Goal: Task Accomplishment & Management: Use online tool/utility

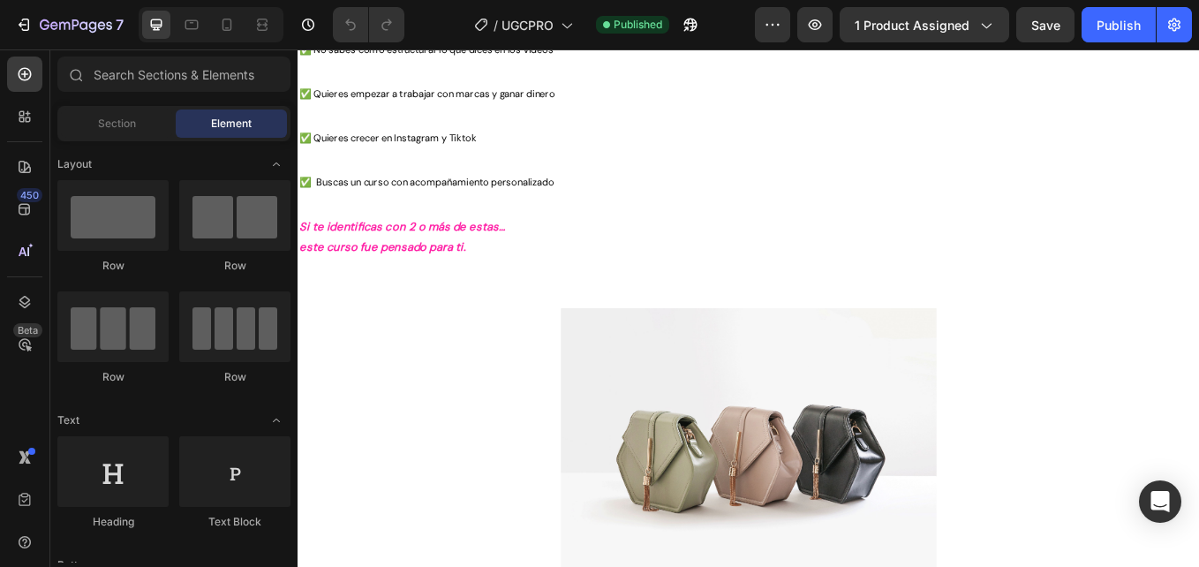
scroll to position [1867, 0]
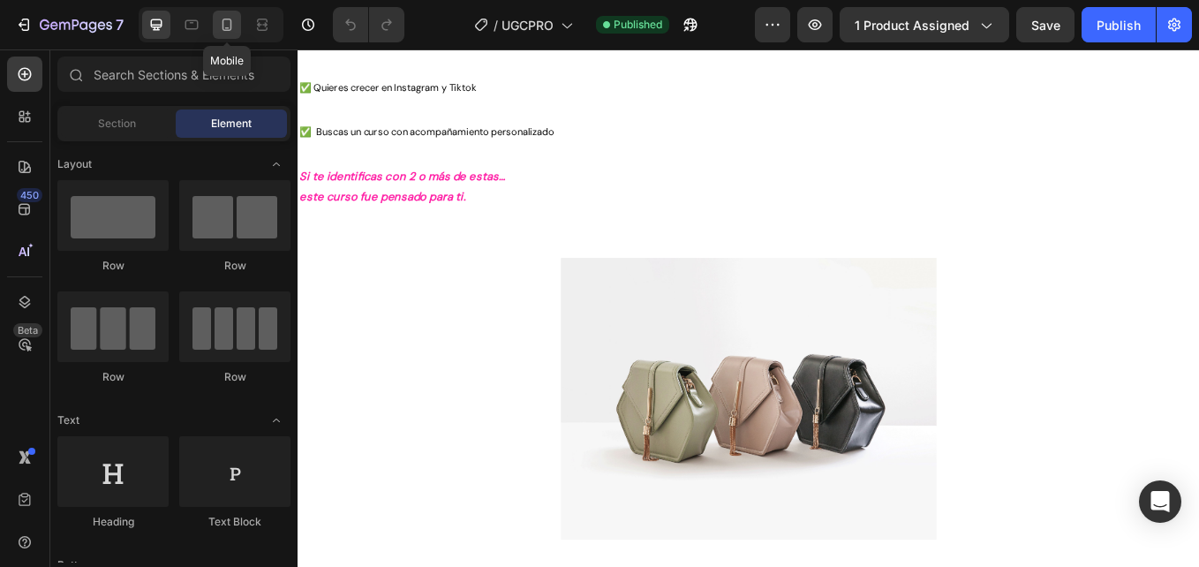
click at [223, 21] on icon at bounding box center [228, 25] width 10 height 12
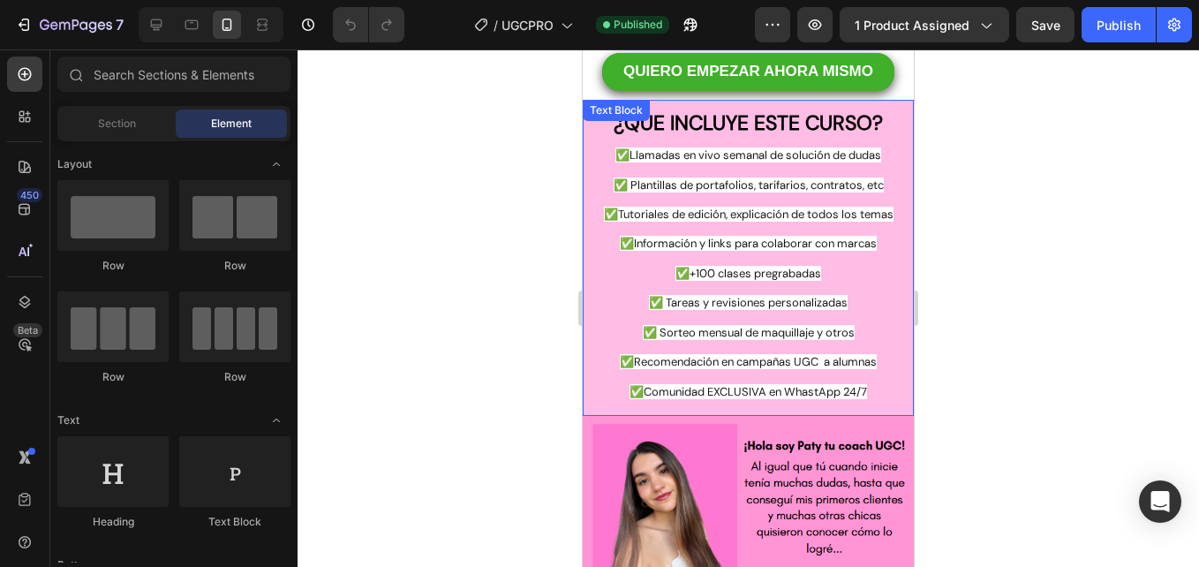
scroll to position [1913, 0]
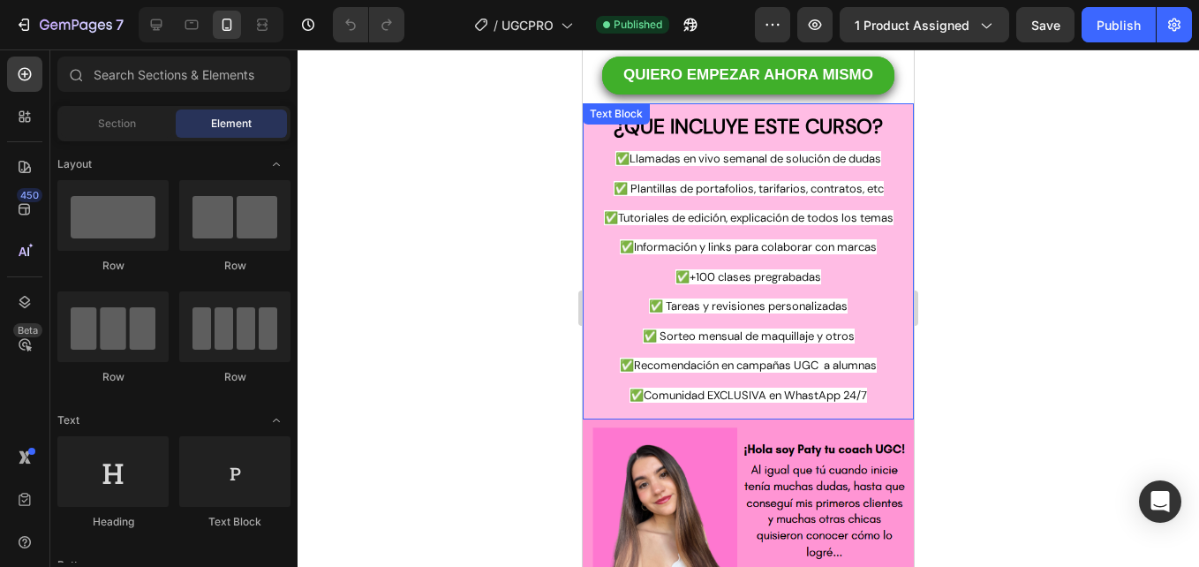
click at [737, 164] on span "✅Llamadas en vivo semanal de solución de dudas" at bounding box center [749, 158] width 266 height 15
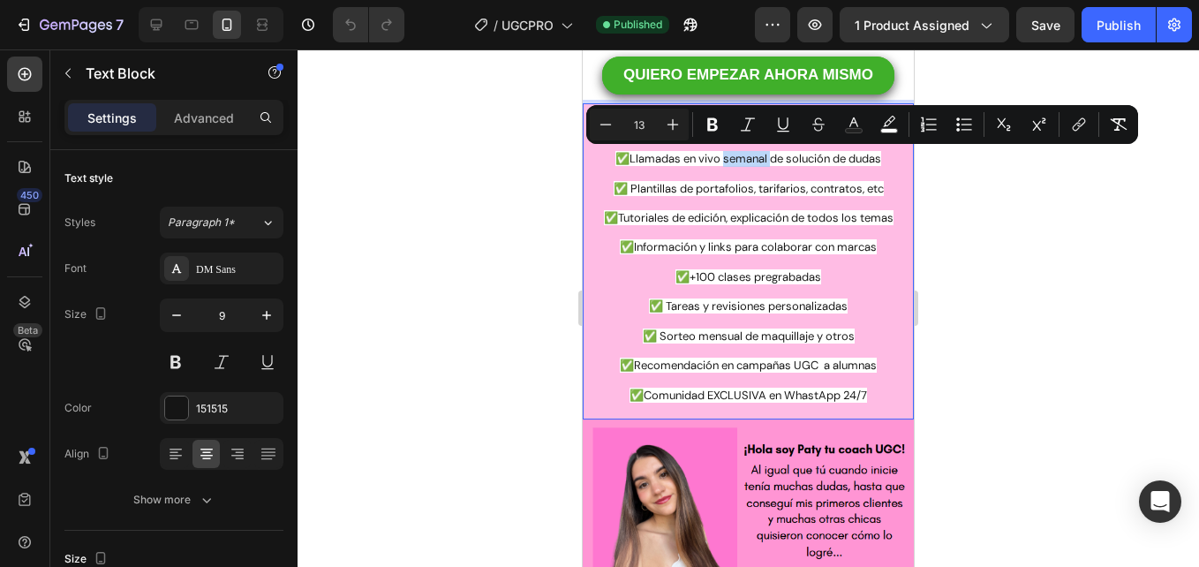
drag, startPoint x: 761, startPoint y: 158, endPoint x: 714, endPoint y: 163, distance: 48.0
click at [714, 163] on span "✅Llamadas en vivo semanal de solución de dudas" at bounding box center [749, 158] width 266 height 15
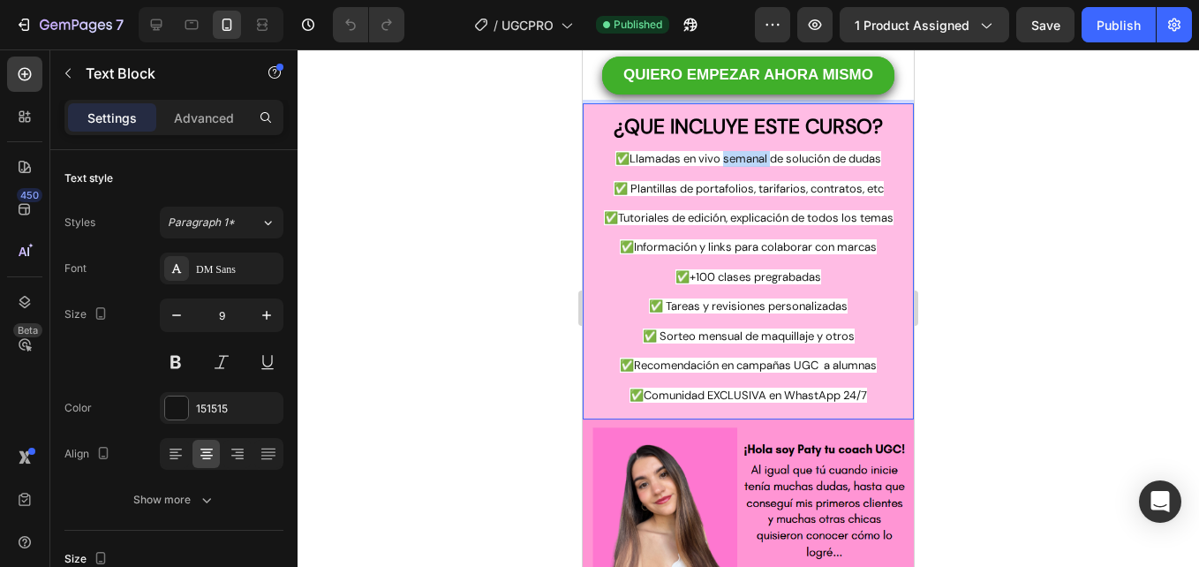
drag, startPoint x: 879, startPoint y: 160, endPoint x: 697, endPoint y: 166, distance: 182.0
click at [697, 166] on p "✅Llamadas en vivo semanal de solución de dudas" at bounding box center [749, 159] width 328 height 15
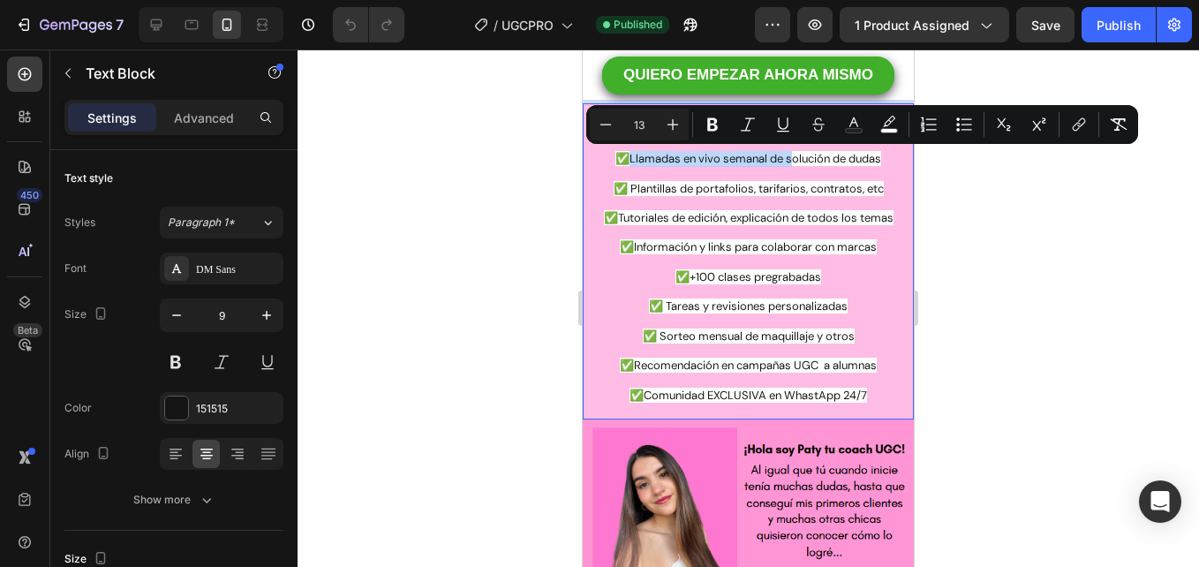
drag, startPoint x: 785, startPoint y: 161, endPoint x: 623, endPoint y: 163, distance: 162.5
click at [623, 163] on span "✅Llamadas en vivo semanal de solución de dudas" at bounding box center [749, 158] width 266 height 15
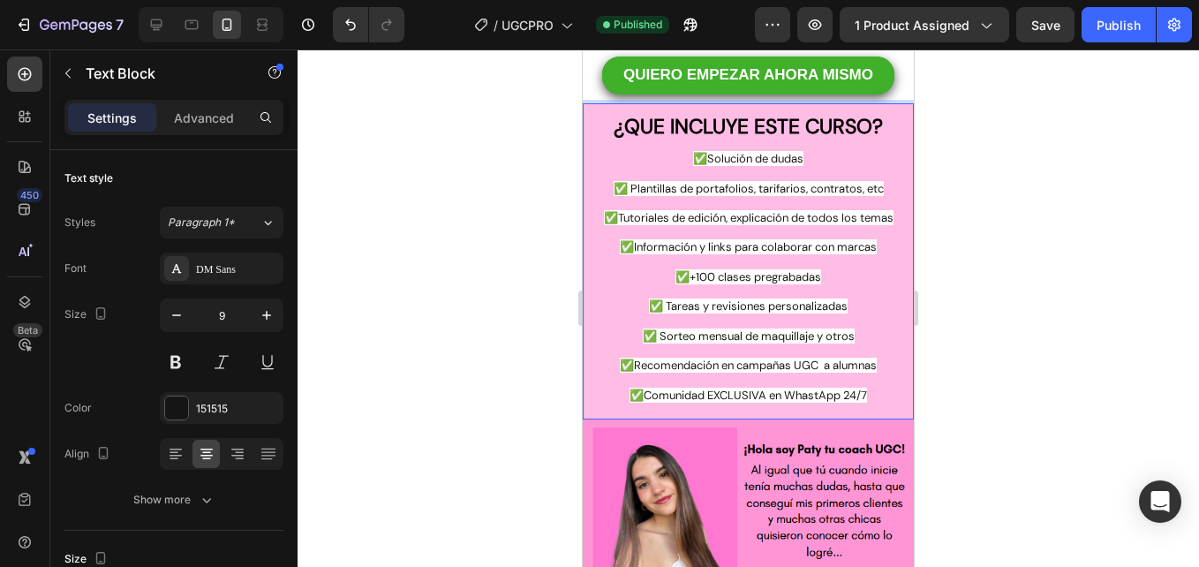
click at [799, 158] on span "✅Solución de dudas" at bounding box center [748, 158] width 110 height 15
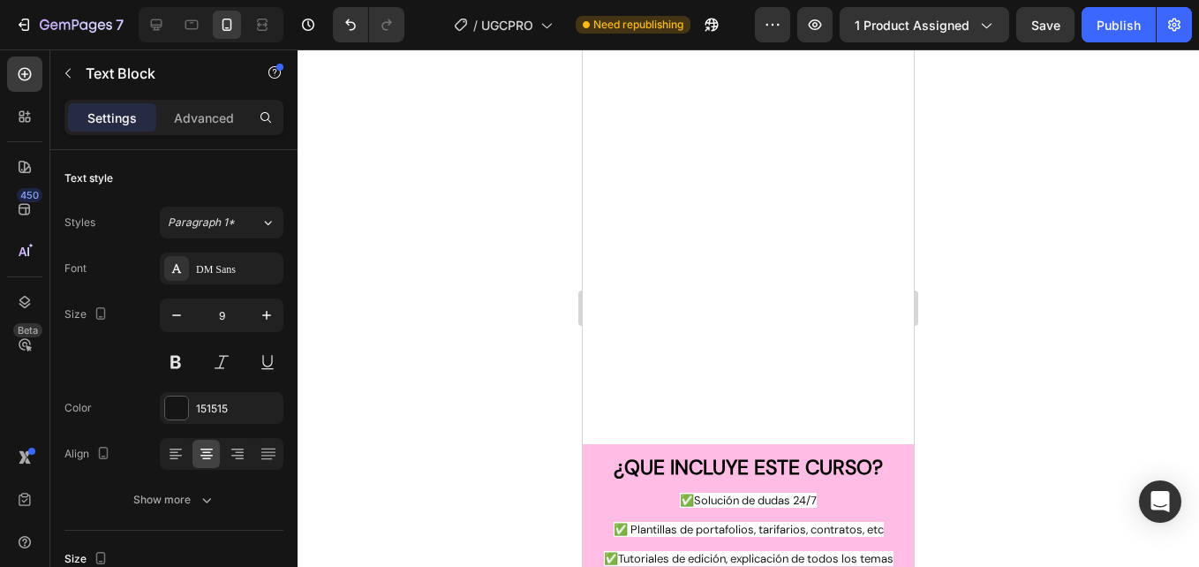
scroll to position [1930, 0]
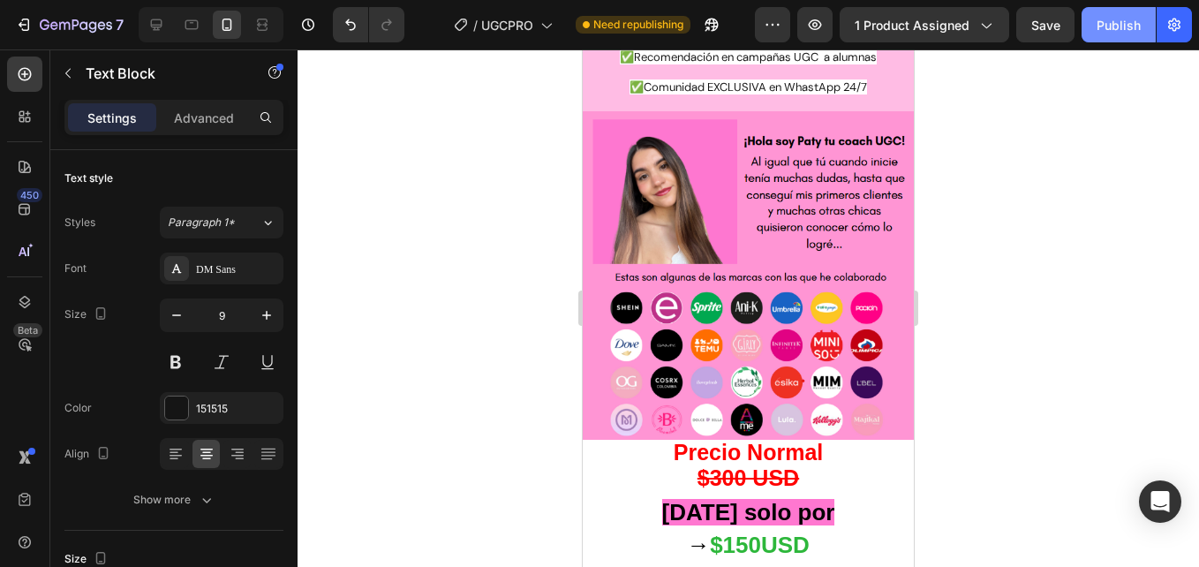
click at [1129, 16] on div "Publish" at bounding box center [1119, 25] width 44 height 19
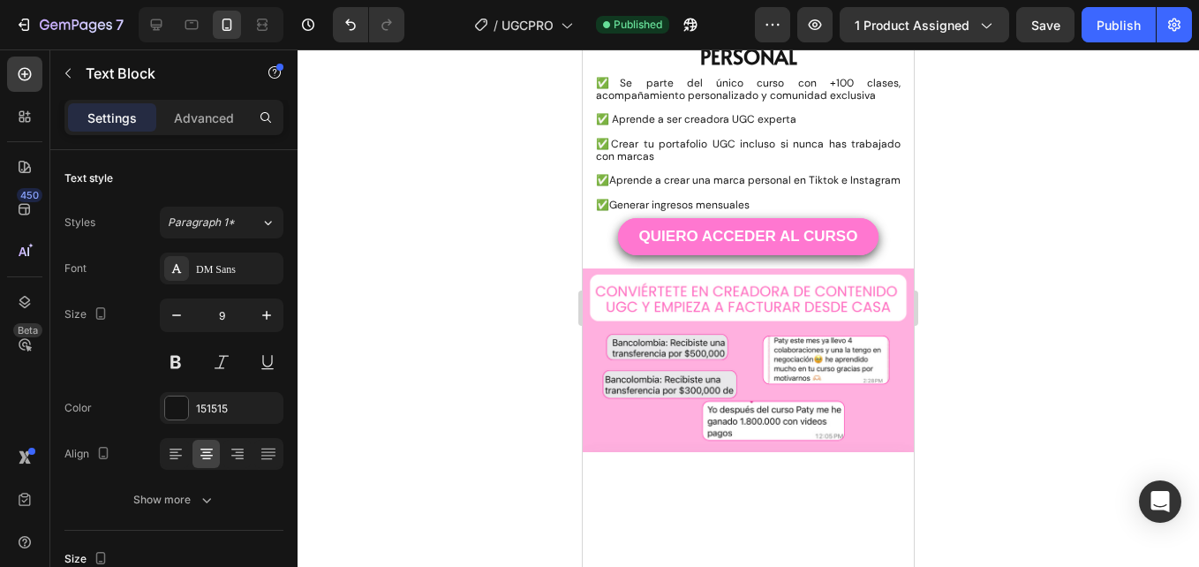
scroll to position [0, 0]
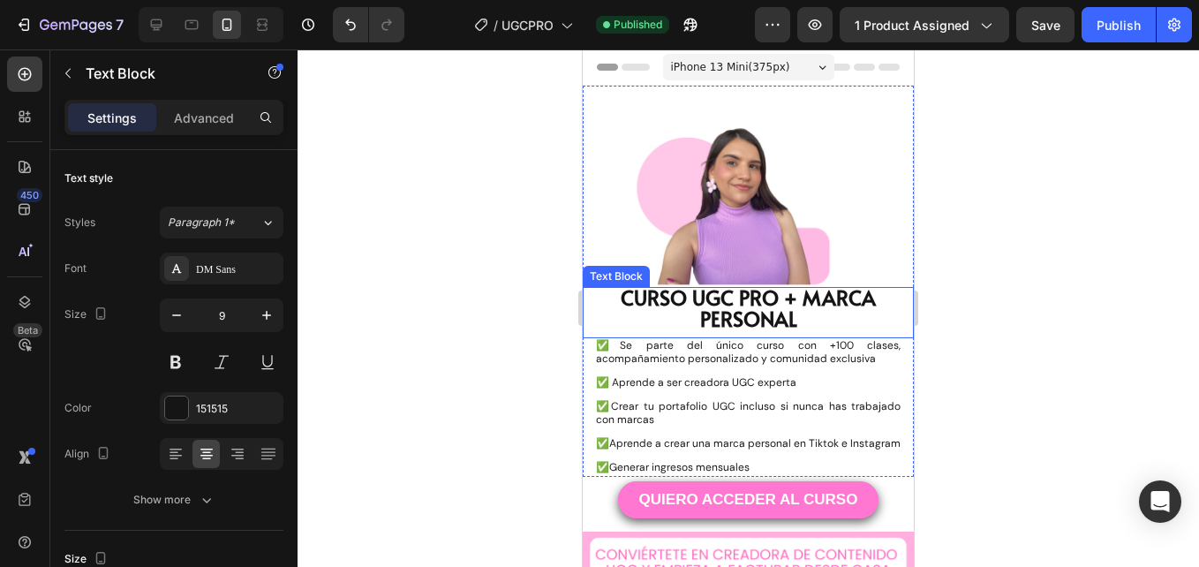
click at [725, 312] on span "CURSO UGC PRO + MARCA PERSONAL" at bounding box center [748, 307] width 255 height 49
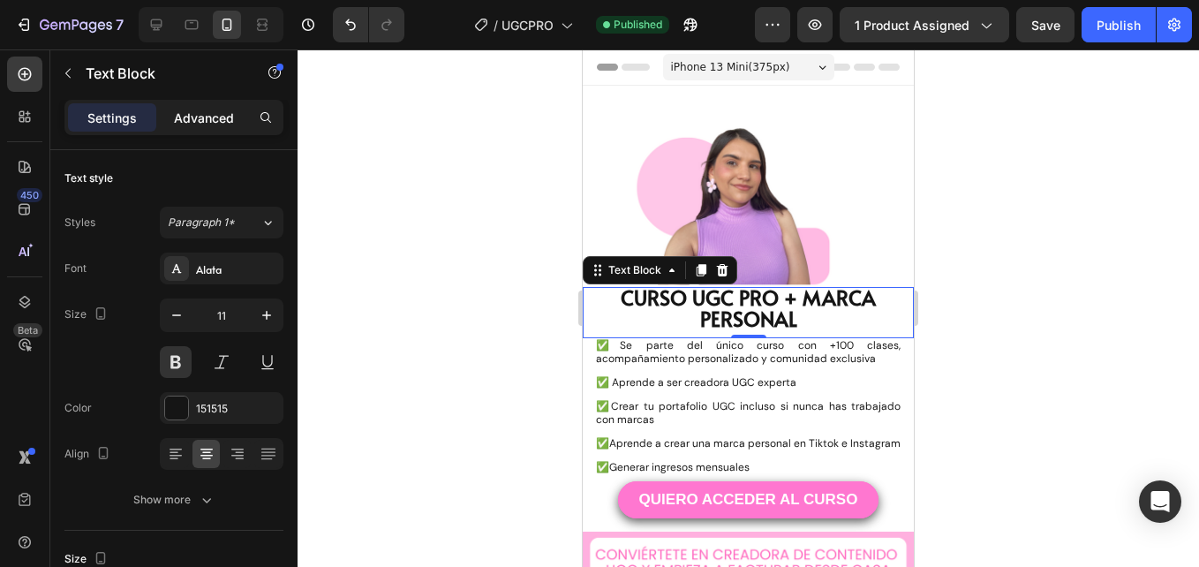
click at [225, 110] on p "Advanced" at bounding box center [204, 118] width 60 height 19
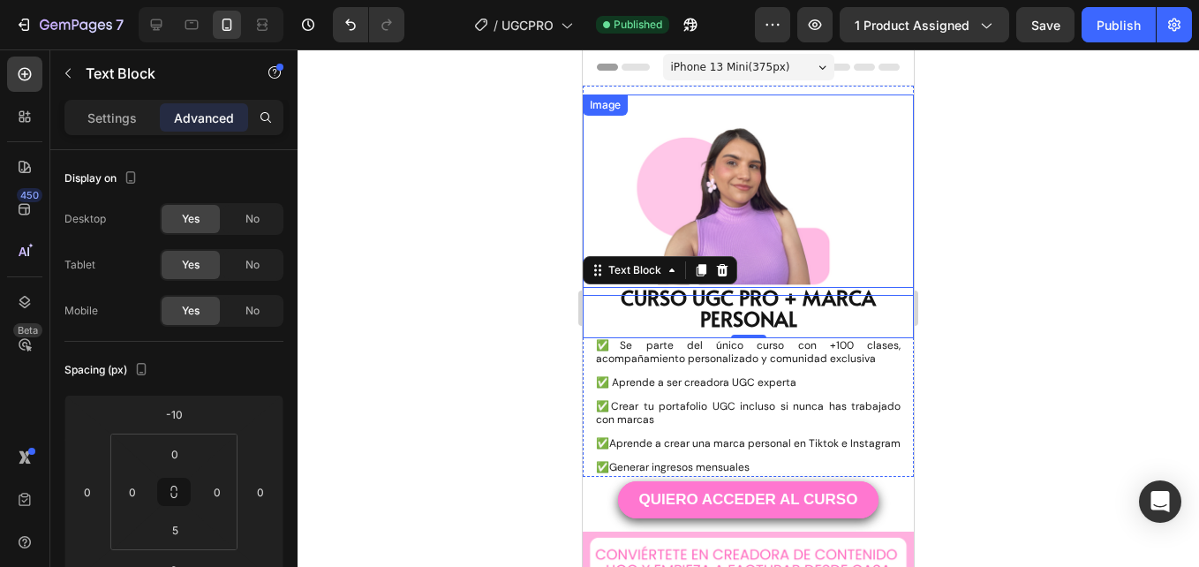
click at [691, 217] on img at bounding box center [748, 194] width 331 height 201
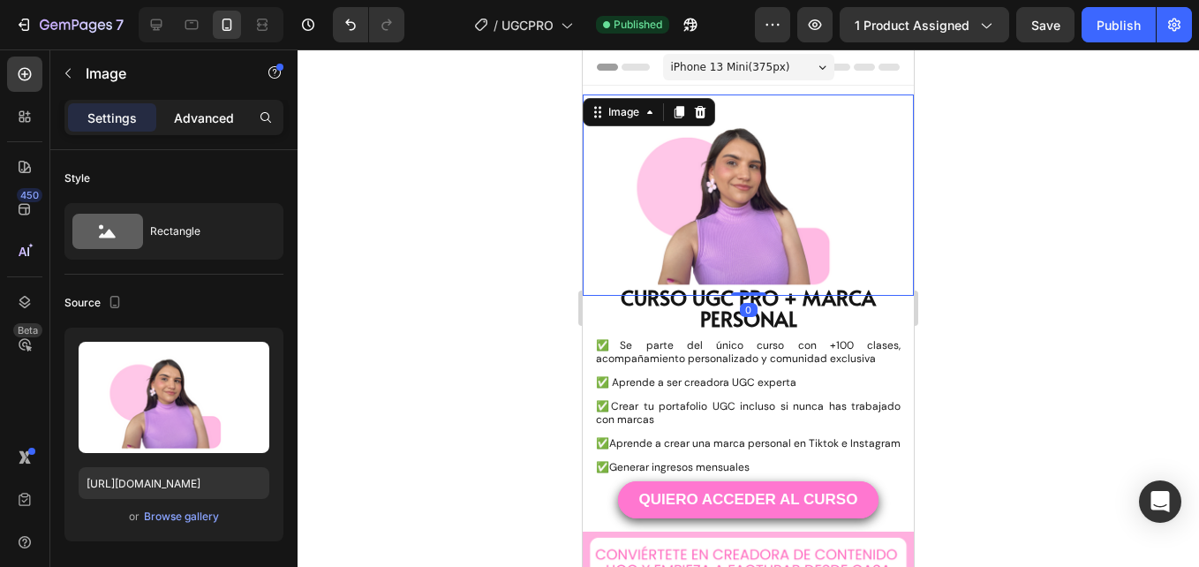
click at [195, 121] on p "Advanced" at bounding box center [204, 118] width 60 height 19
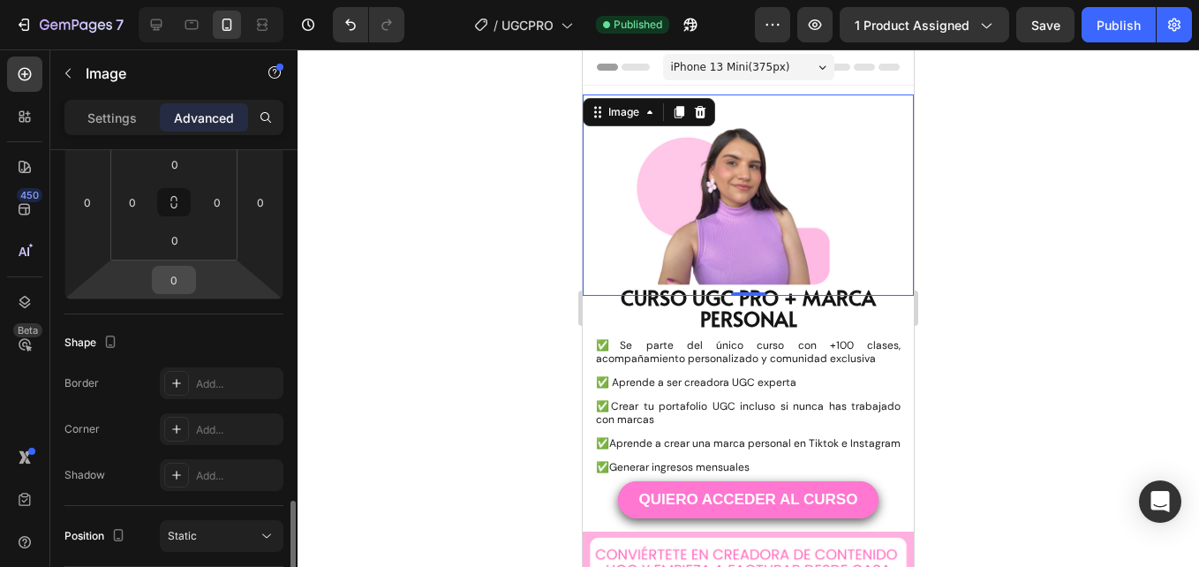
scroll to position [462, 0]
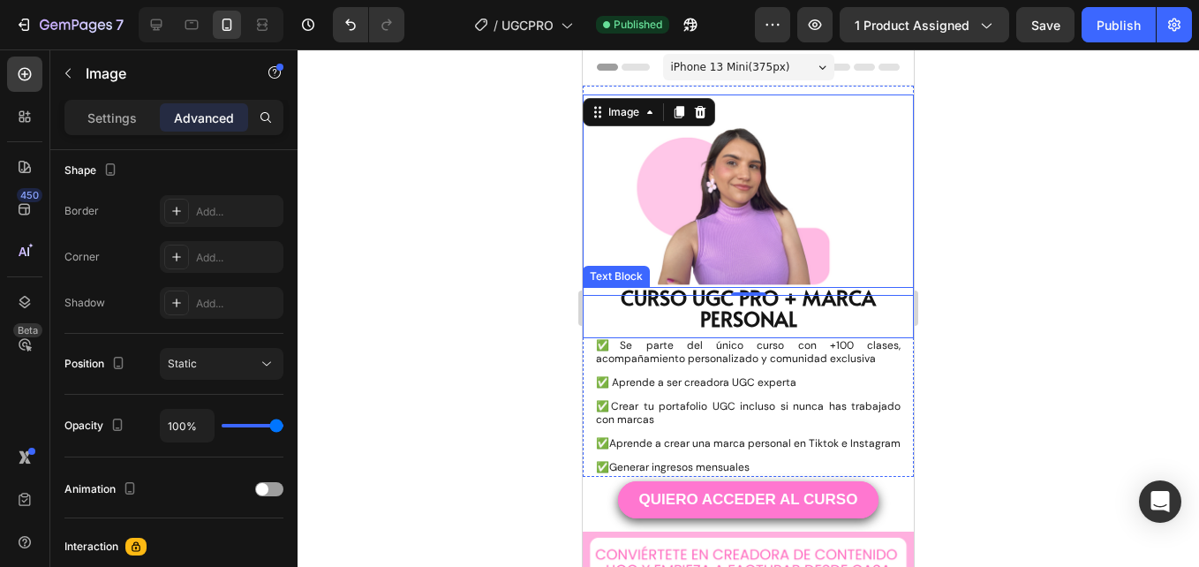
click at [731, 296] on span "CURSO UGC PRO + MARCA PERSONAL" at bounding box center [748, 307] width 255 height 49
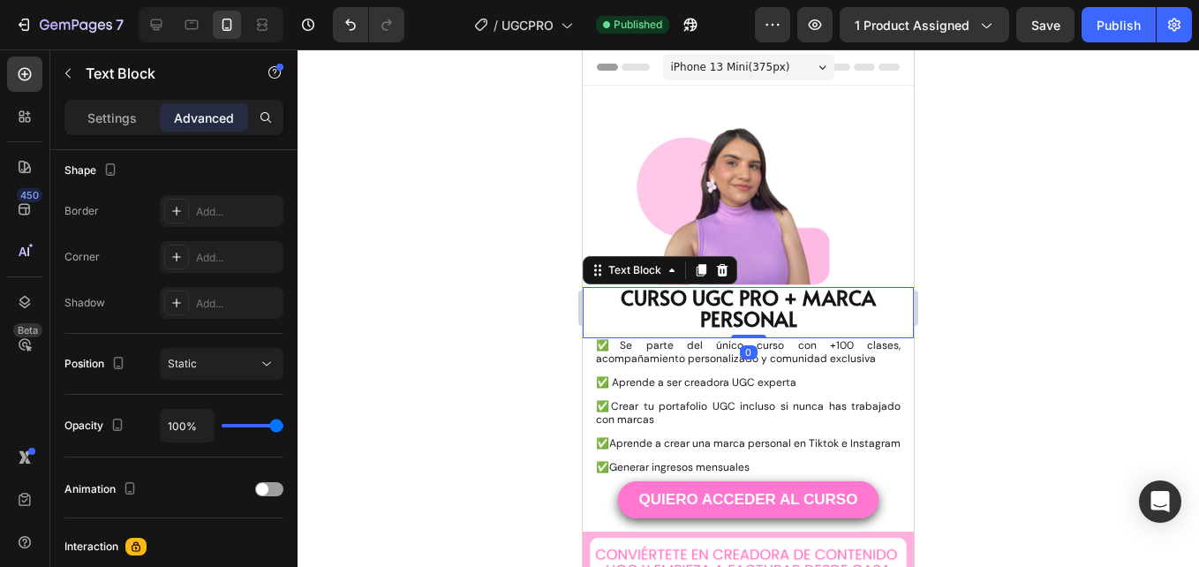
scroll to position [0, 0]
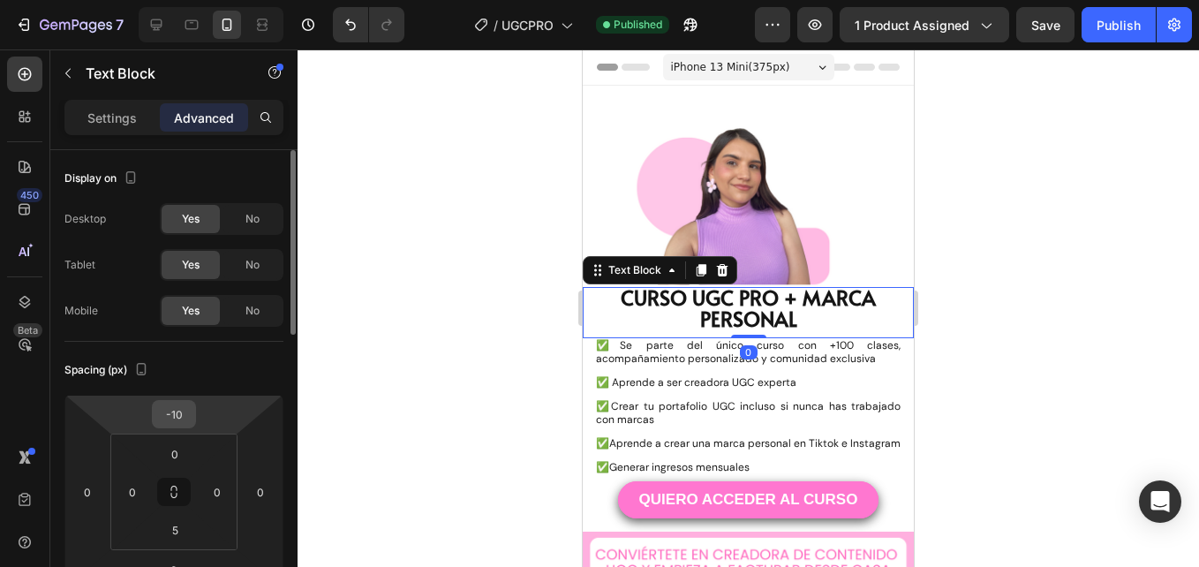
click at [176, 421] on input "-10" at bounding box center [173, 414] width 35 height 26
type input "0"
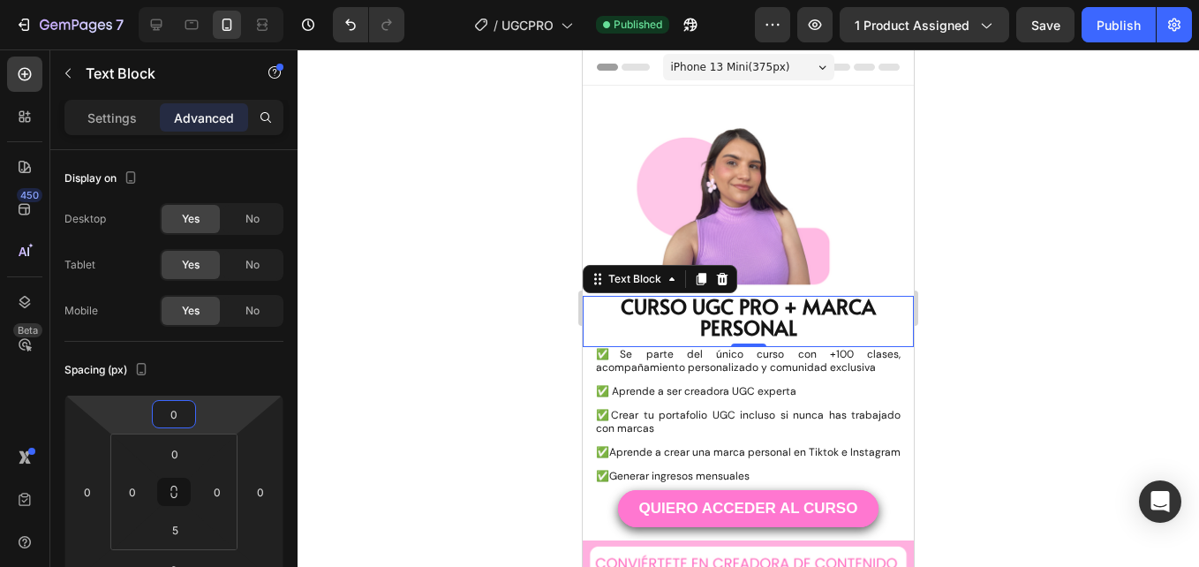
click at [476, 339] on div at bounding box center [749, 307] width 902 height 517
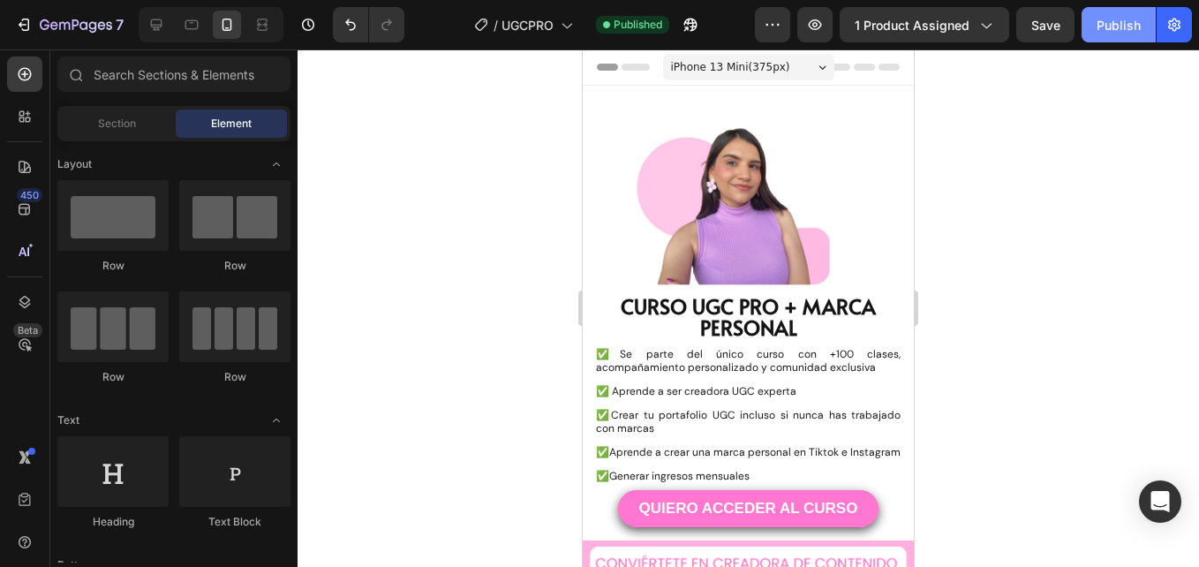
click at [1111, 24] on div "Publish" at bounding box center [1119, 25] width 44 height 19
